Goal: Task Accomplishment & Management: Use online tool/utility

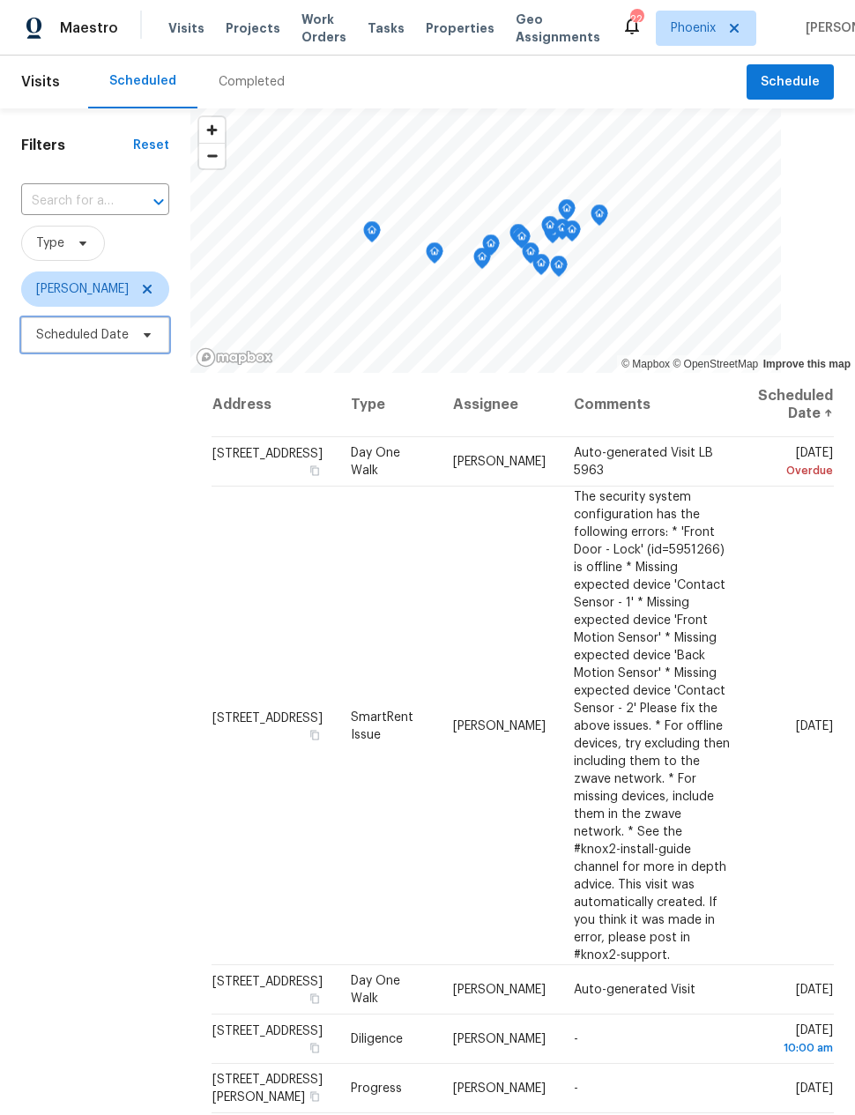
click at [93, 348] on span "Scheduled Date" at bounding box center [95, 334] width 148 height 35
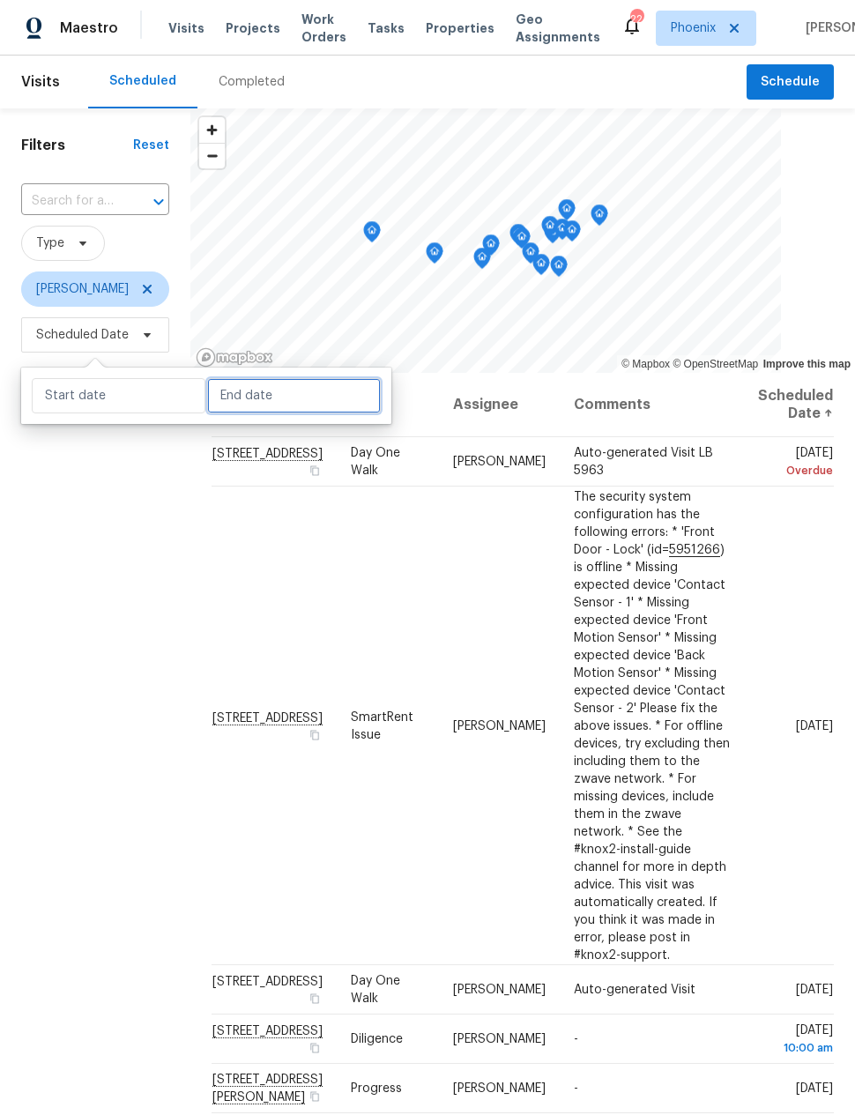
click at [246, 401] on input "text" at bounding box center [294, 395] width 174 height 35
select select "7"
select select "2025"
select select "8"
select select "2025"
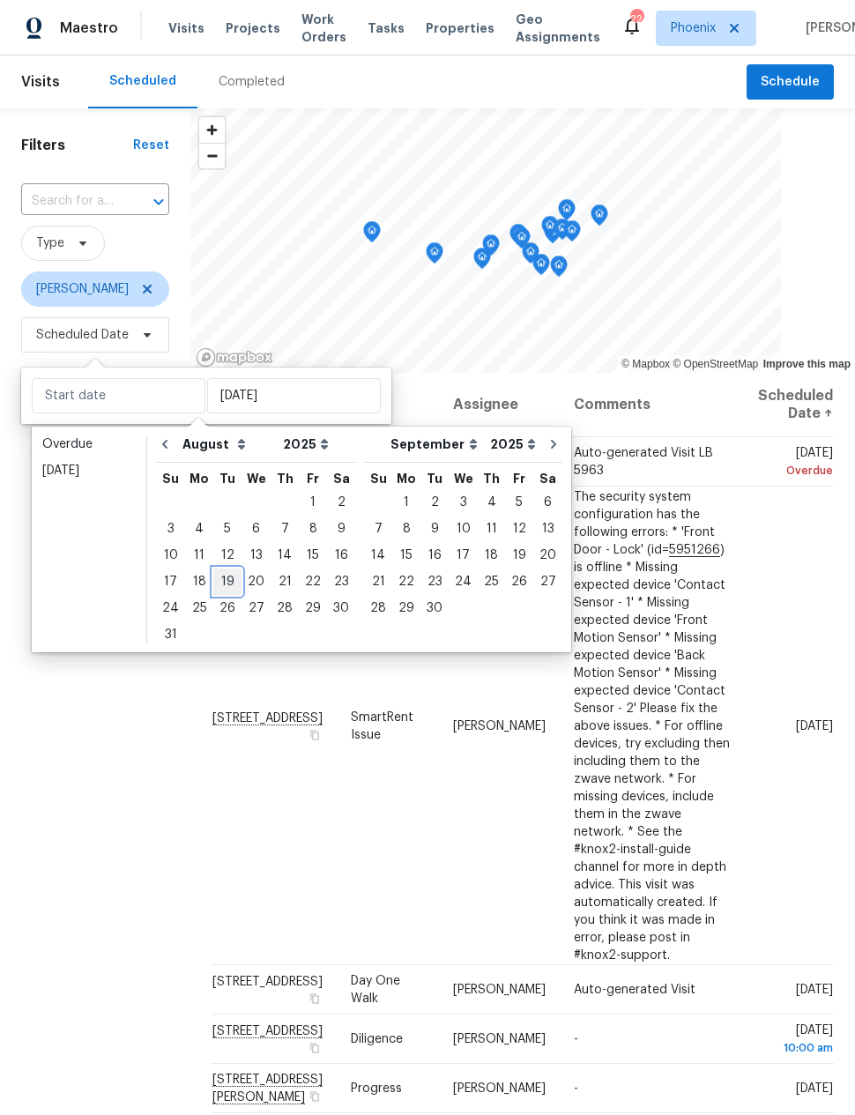
click at [215, 583] on div "19" at bounding box center [227, 581] width 28 height 25
type input "[DATE]"
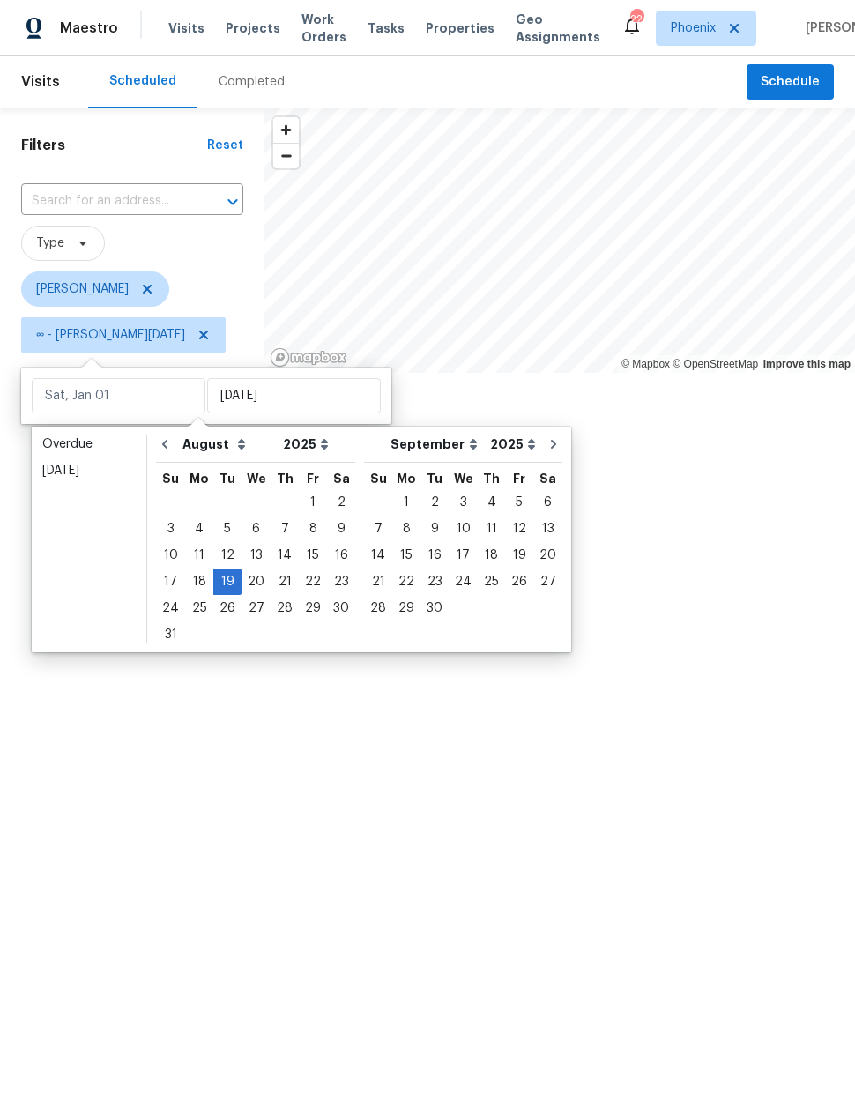
click at [131, 714] on div at bounding box center [427, 557] width 855 height 1115
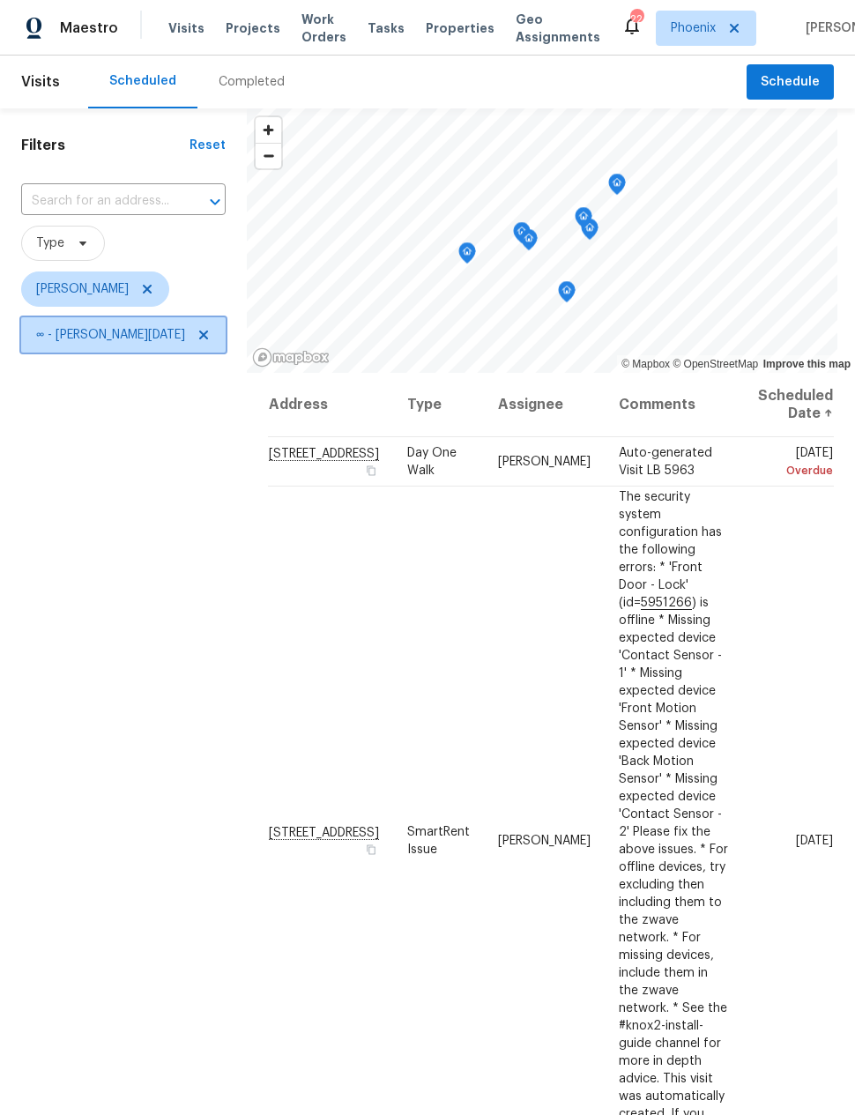
click at [78, 340] on span "∞ - [PERSON_NAME][DATE]" at bounding box center [110, 335] width 149 height 18
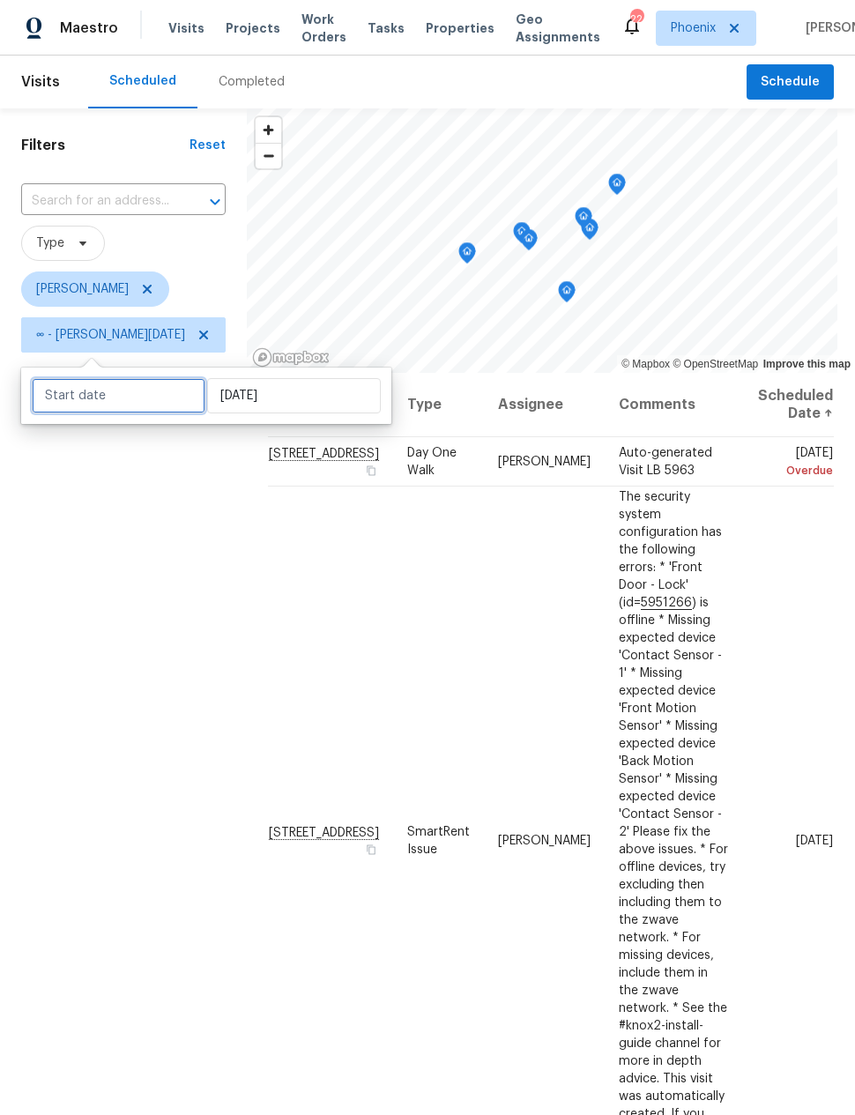
click at [62, 401] on input "text" at bounding box center [119, 395] width 174 height 35
select select "6"
select select "2025"
select select "7"
select select "2025"
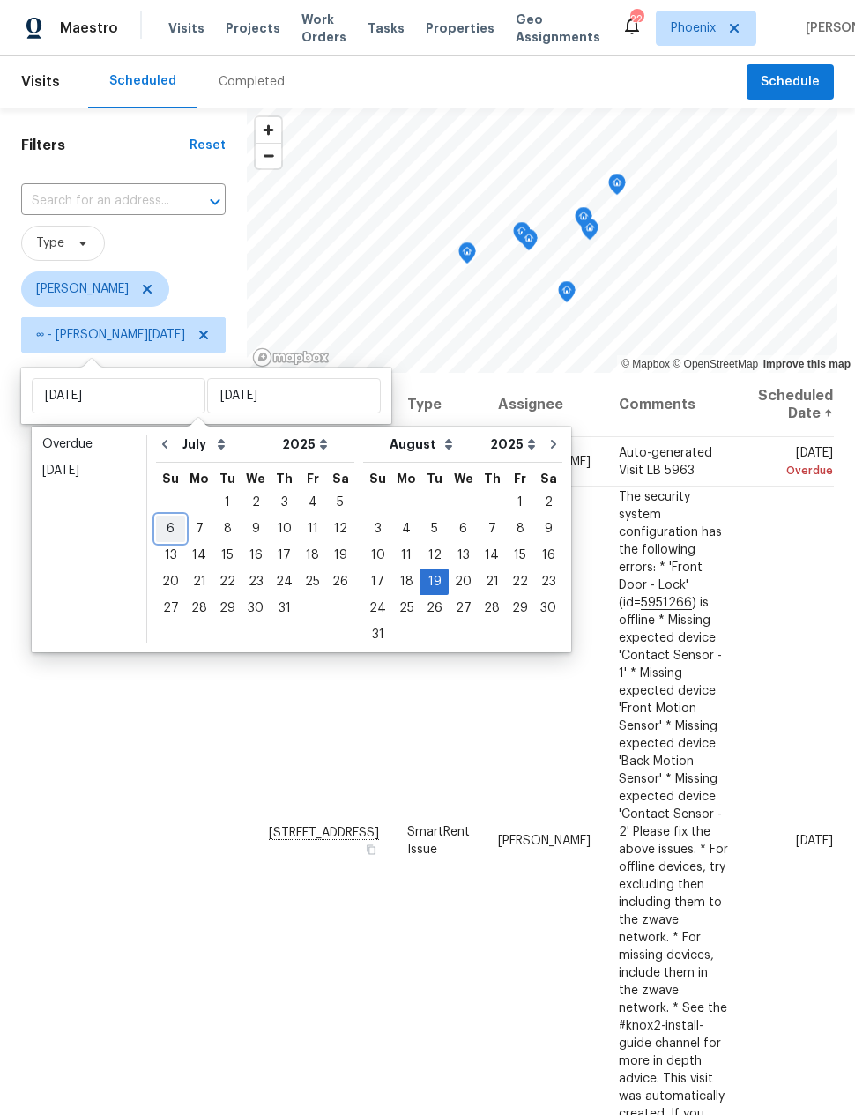
click at [163, 531] on div "6" at bounding box center [170, 529] width 29 height 25
type input "[DATE]"
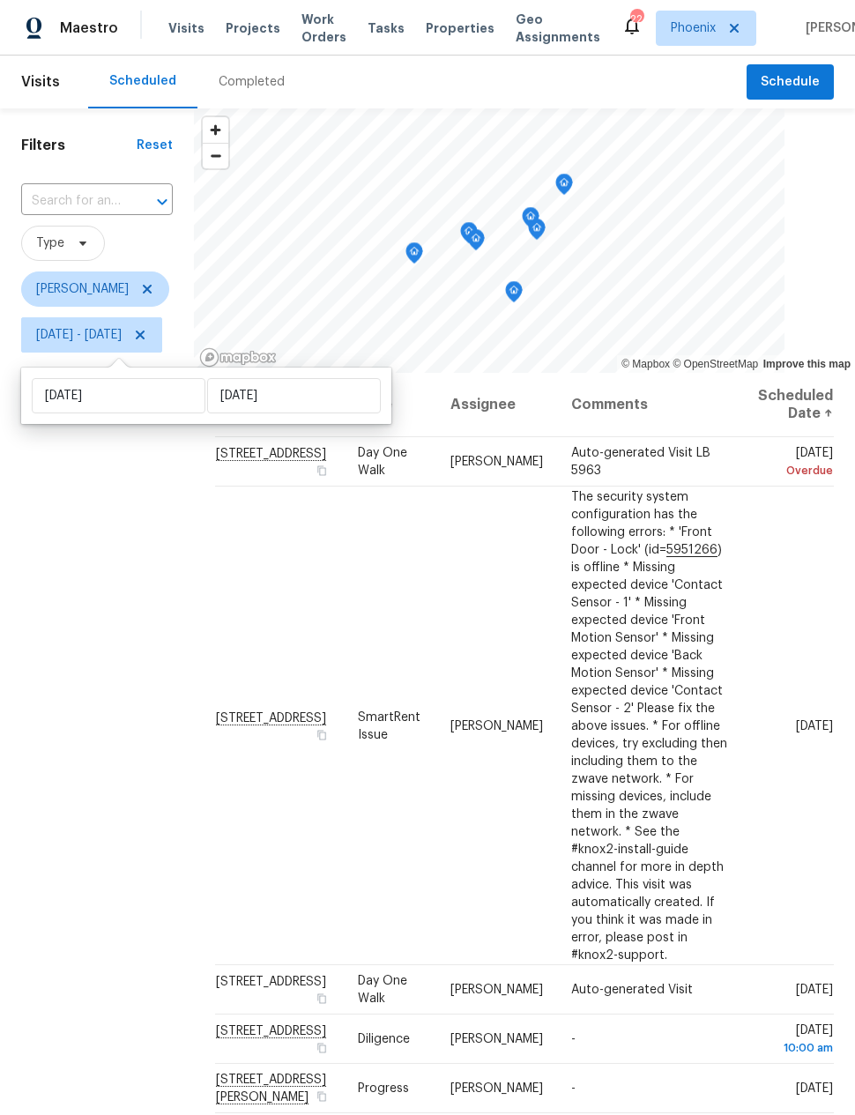
click at [113, 681] on div "Filters Reset ​ Type [PERSON_NAME] [DATE] - [DATE]" at bounding box center [97, 686] width 194 height 1157
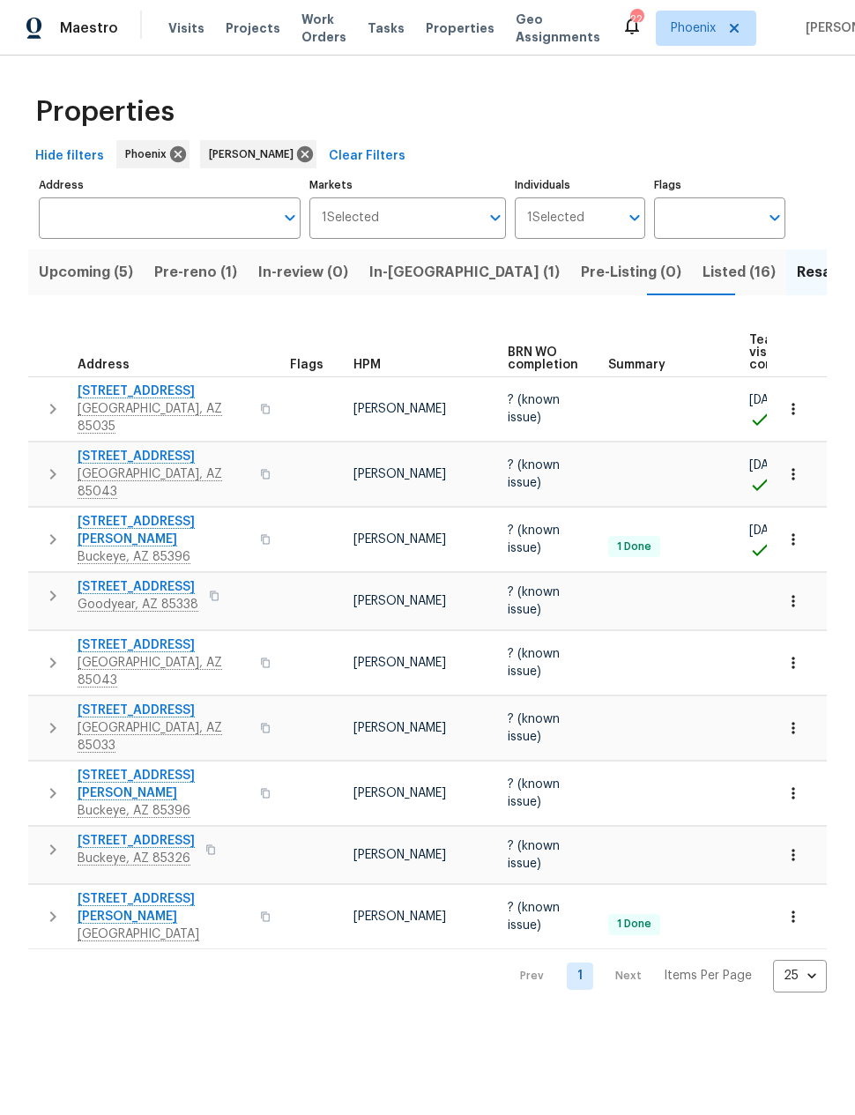
click at [78, 277] on span "Upcoming (5)" at bounding box center [86, 272] width 94 height 25
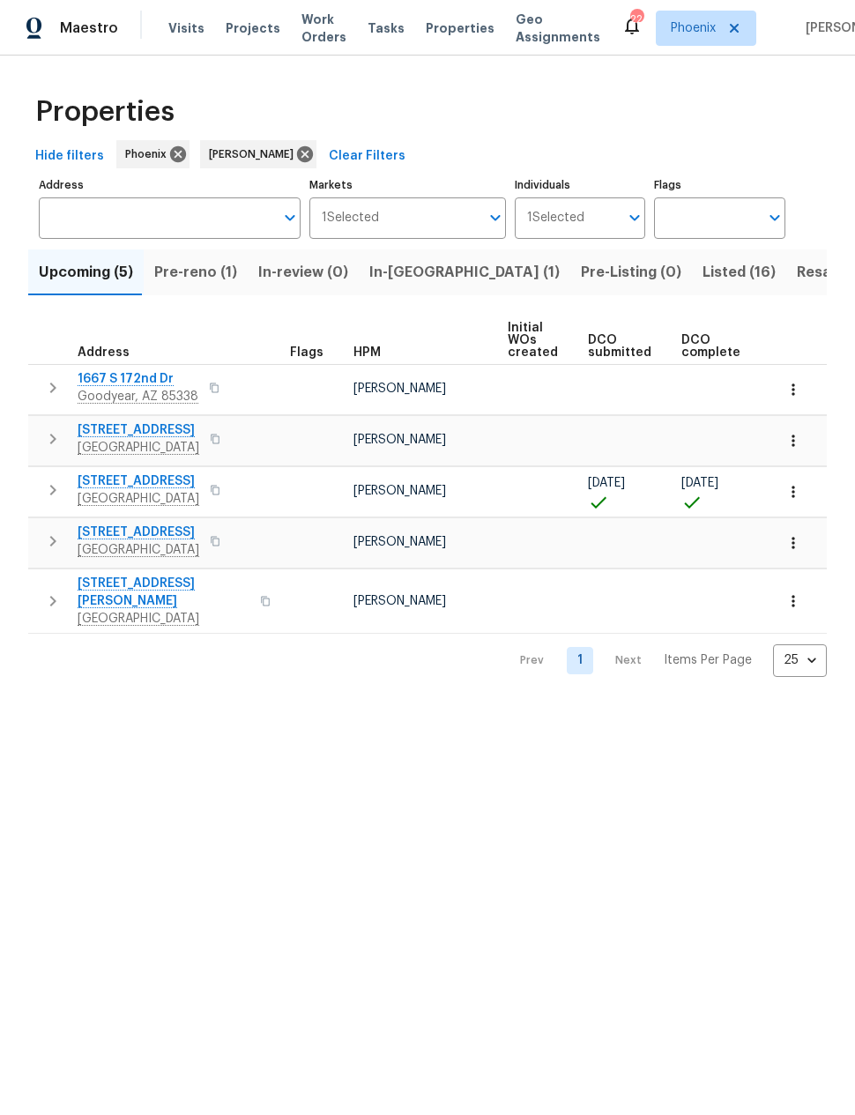
click at [797, 272] on span "Resale (9)" at bounding box center [832, 272] width 70 height 25
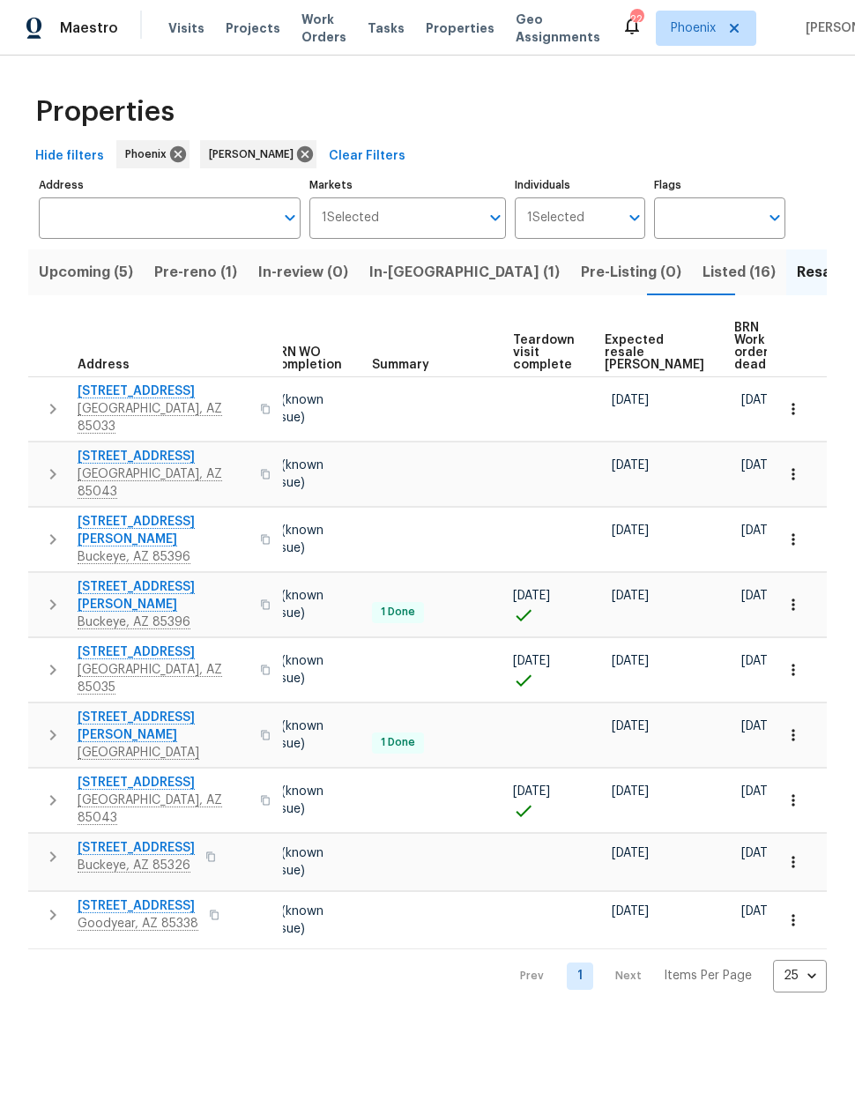
scroll to position [0, 234]
click at [621, 342] on span "Expected resale COE" at bounding box center [656, 352] width 100 height 37
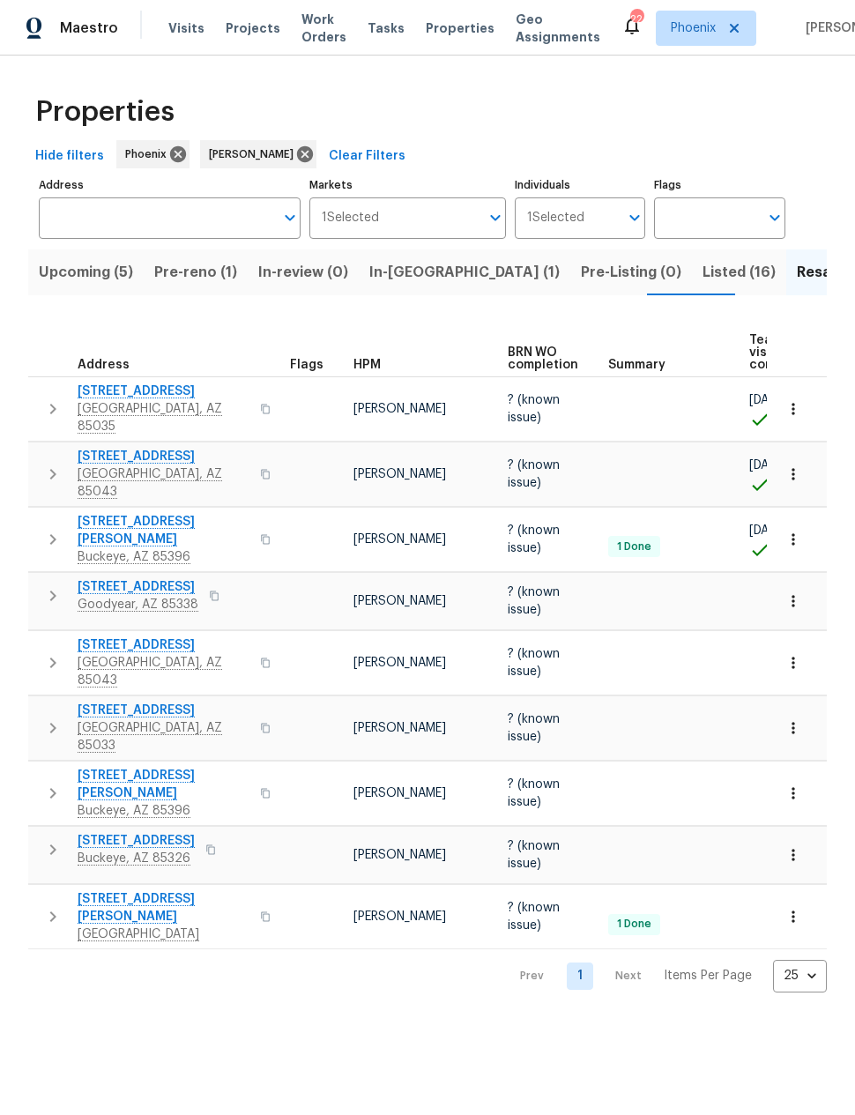
click at [86, 277] on span "Upcoming (5)" at bounding box center [86, 272] width 94 height 25
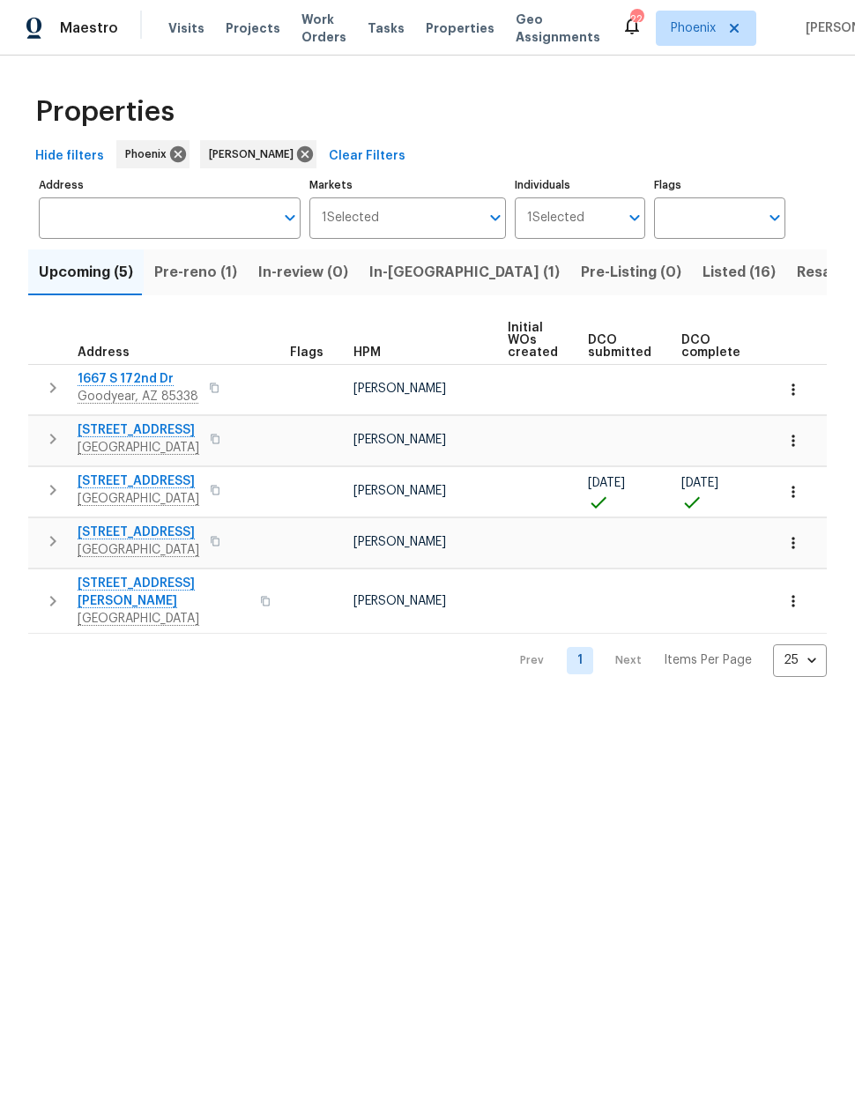
click at [48, 599] on icon "button" at bounding box center [52, 601] width 21 height 21
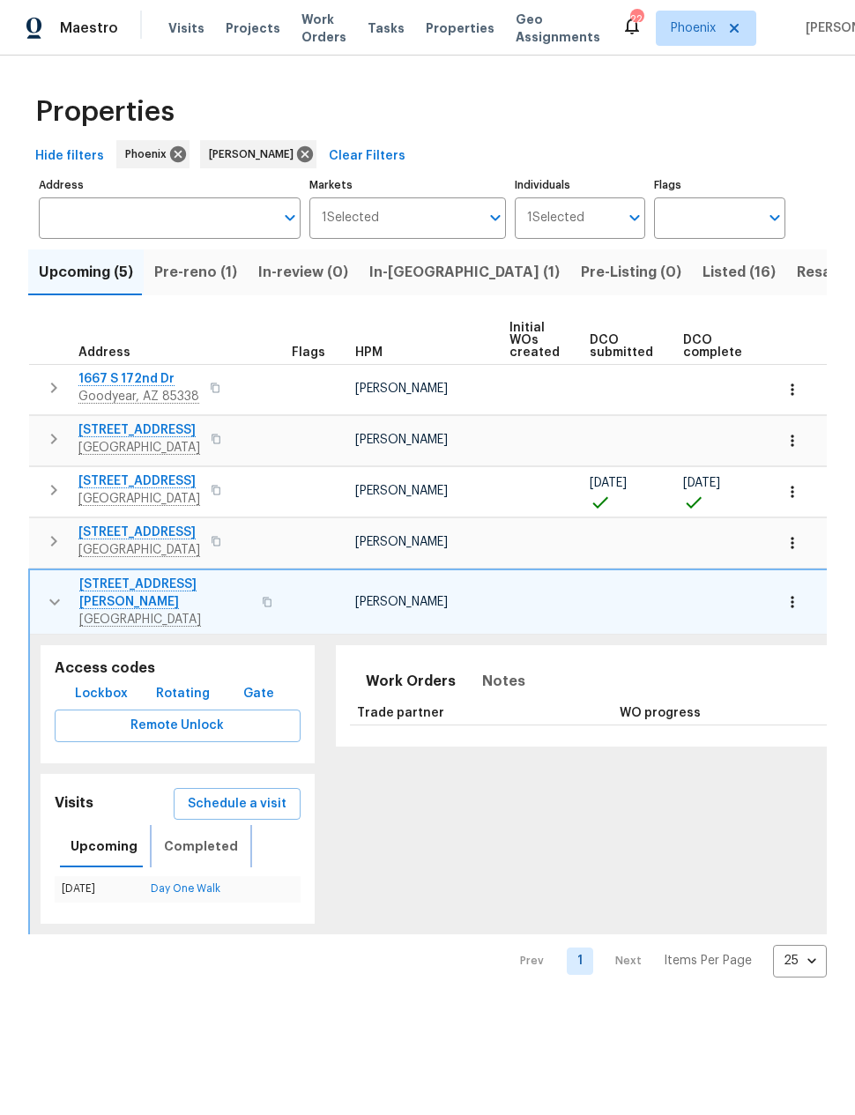
click at [194, 837] on span "Completed" at bounding box center [201, 847] width 74 height 22
click at [212, 883] on link "In-Person Walkthrough" at bounding box center [185, 888] width 111 height 11
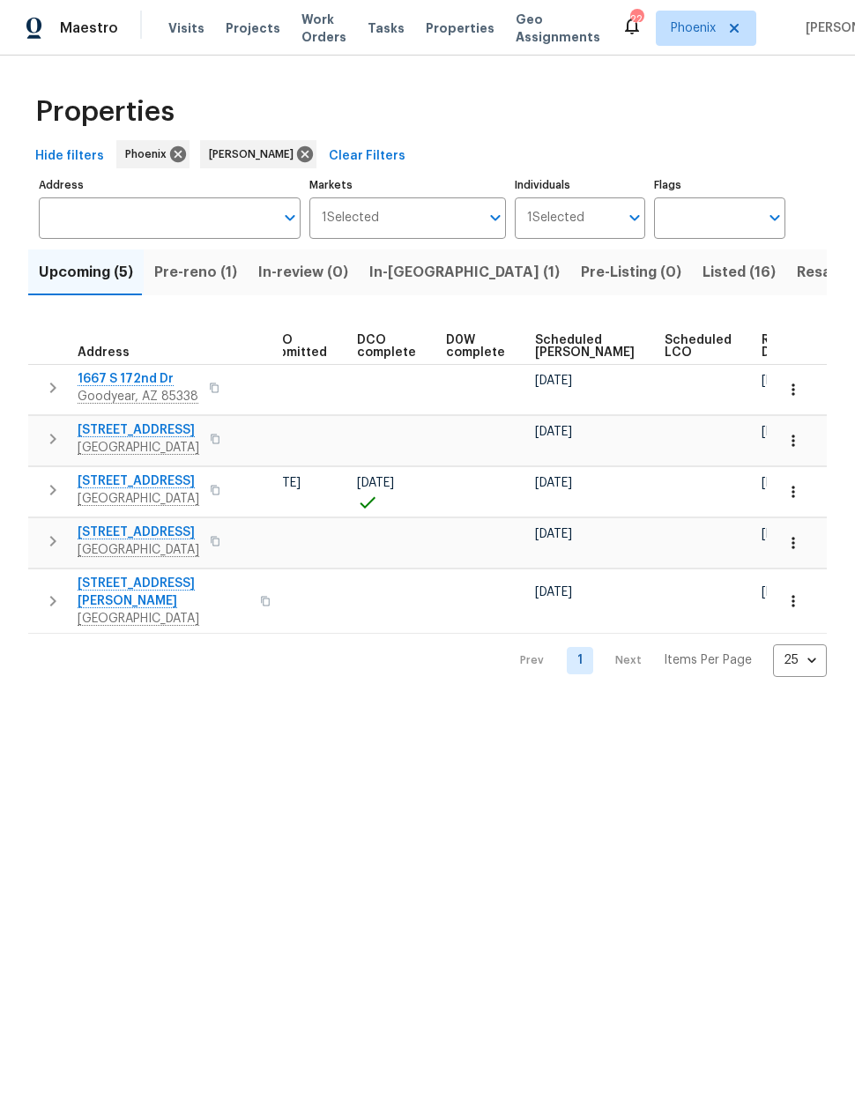
scroll to position [0, 324]
click at [797, 592] on icon "button" at bounding box center [794, 601] width 18 height 18
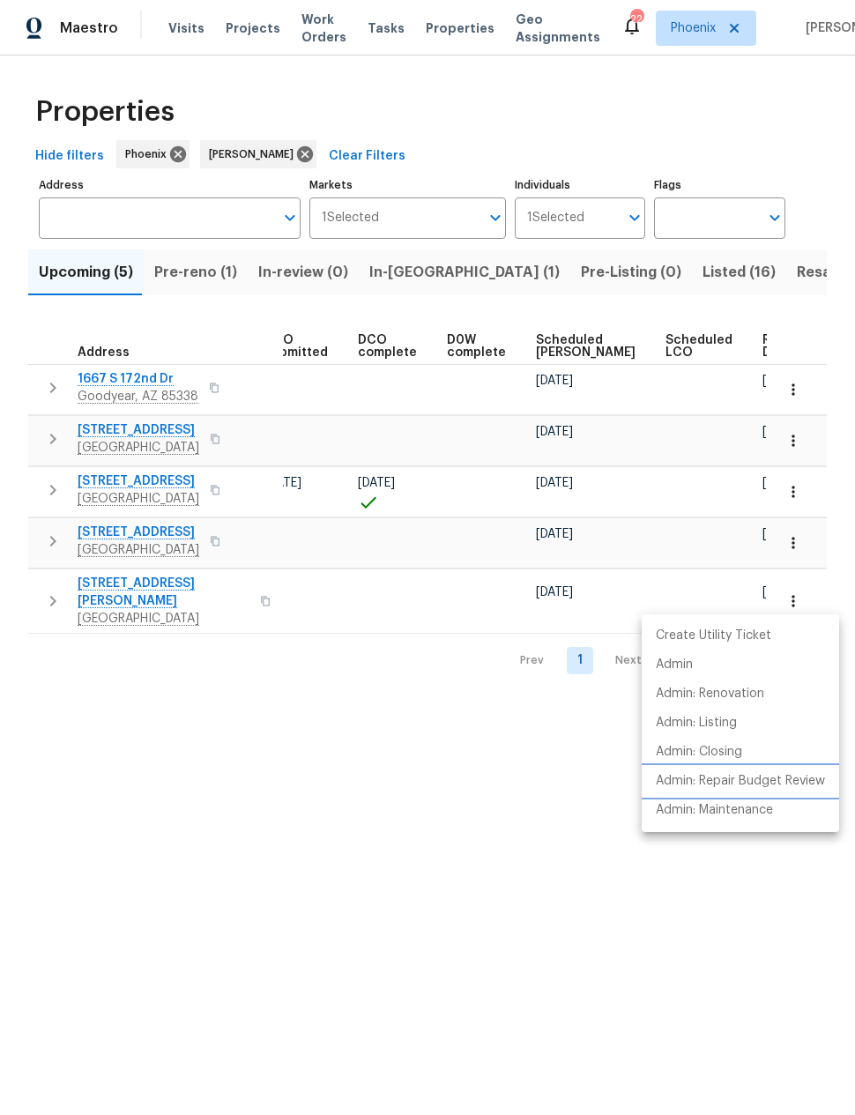
click at [772, 774] on p "Admin: Repair Budget Review" at bounding box center [740, 781] width 169 height 19
